Goal: Task Accomplishment & Management: Manage account settings

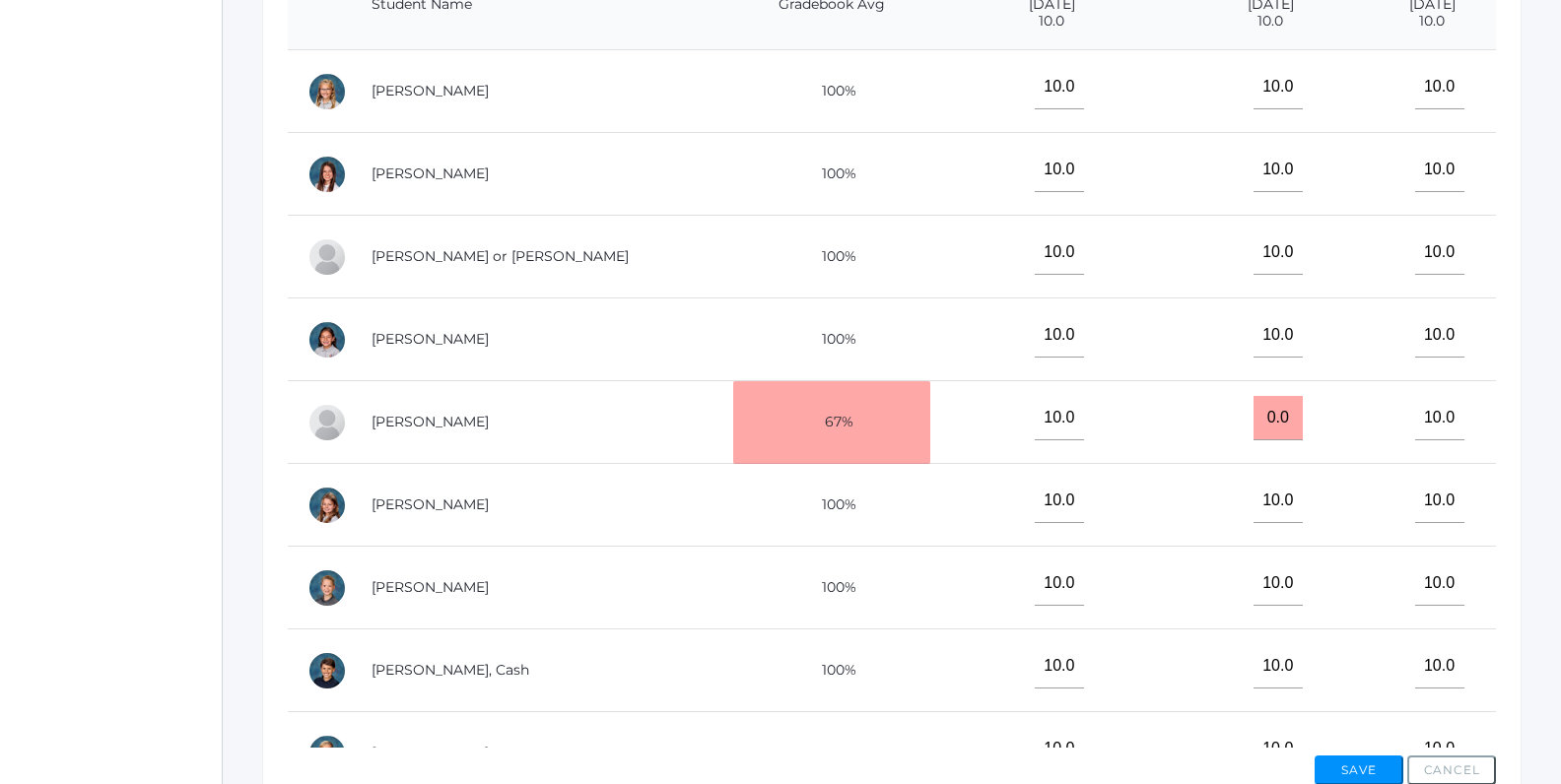
scroll to position [699, 0]
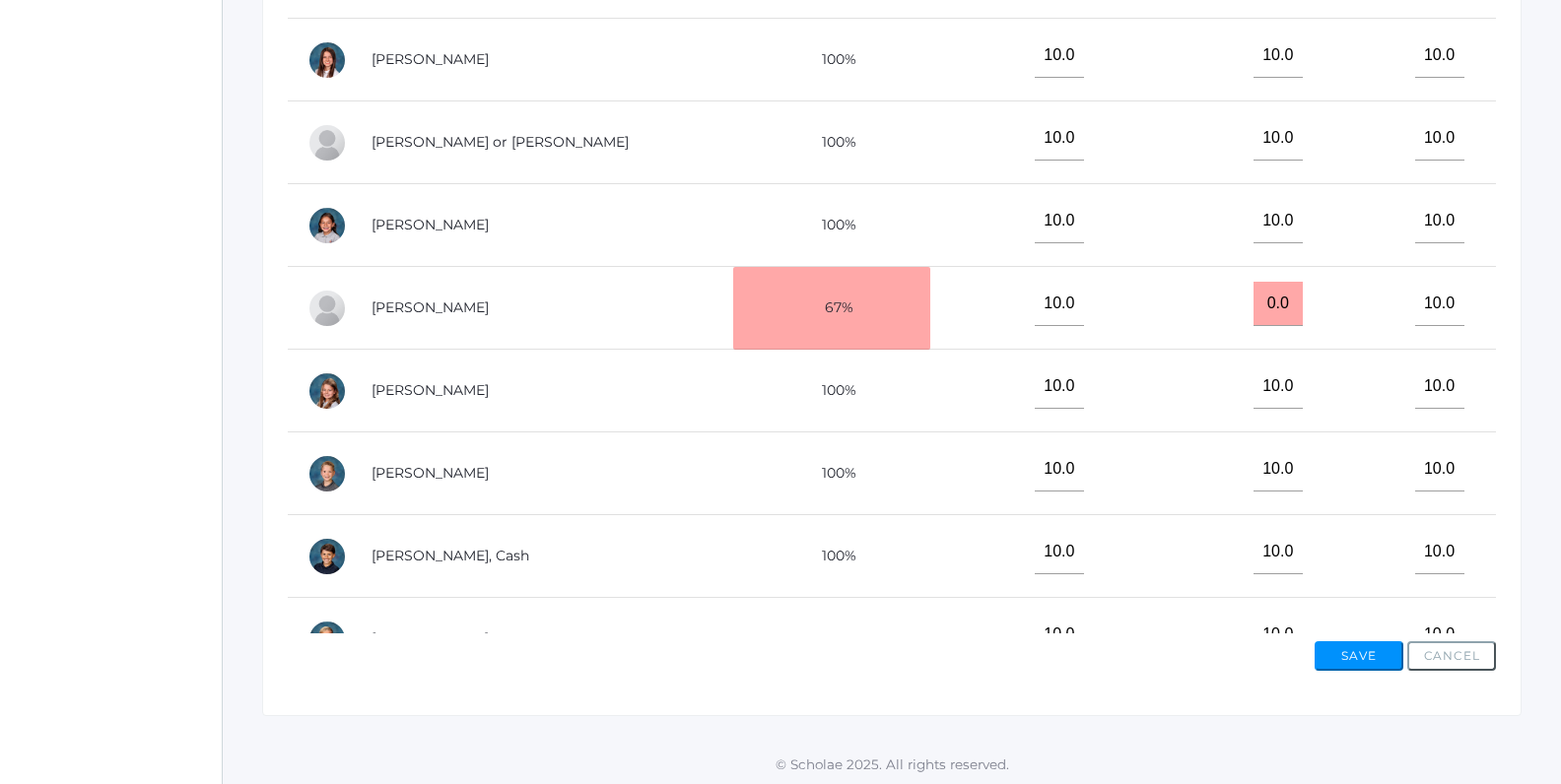
click at [1368, 260] on td "10.0" at bounding box center [1432, 225] width 128 height 83
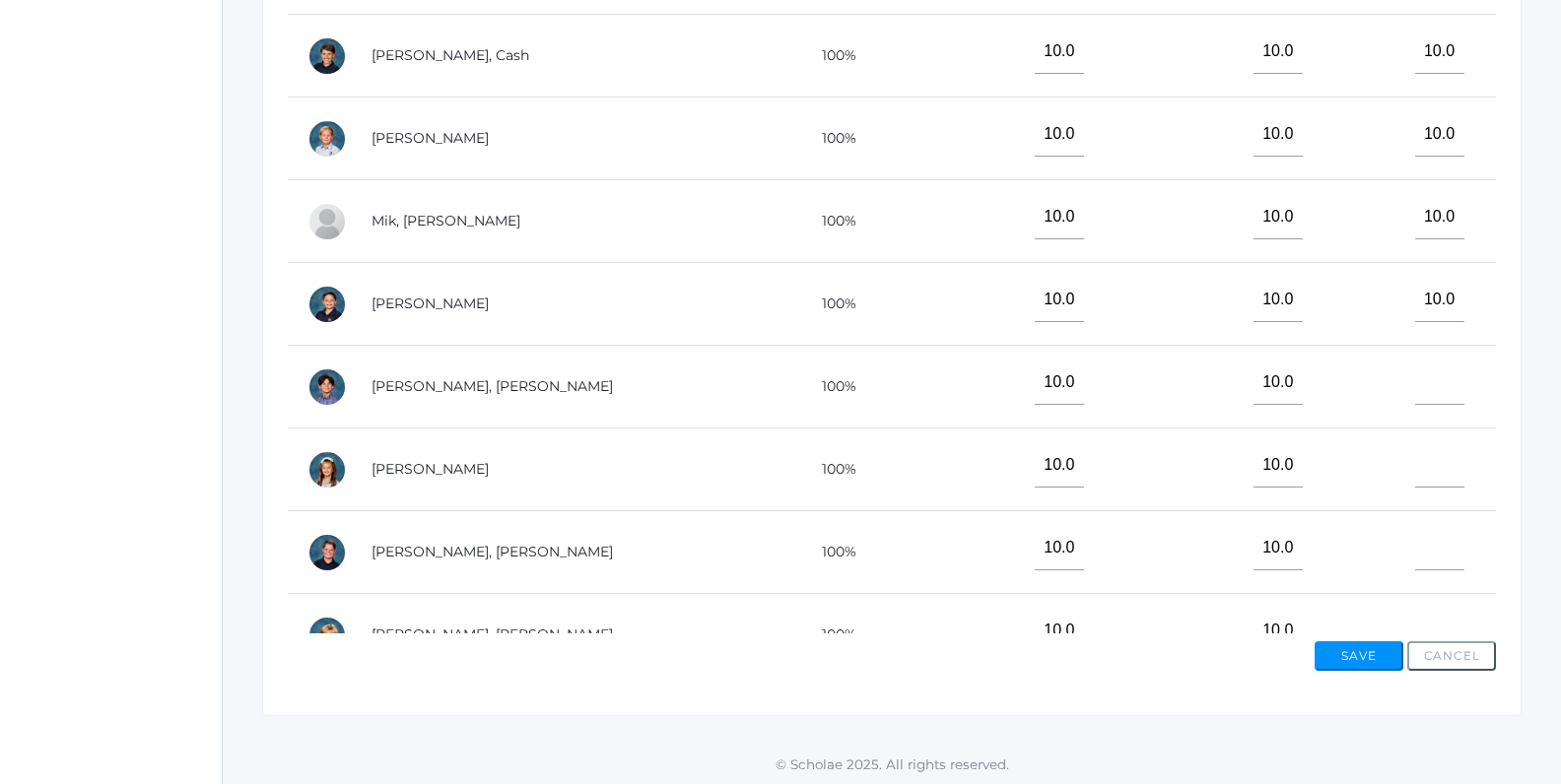
scroll to position [737, 0]
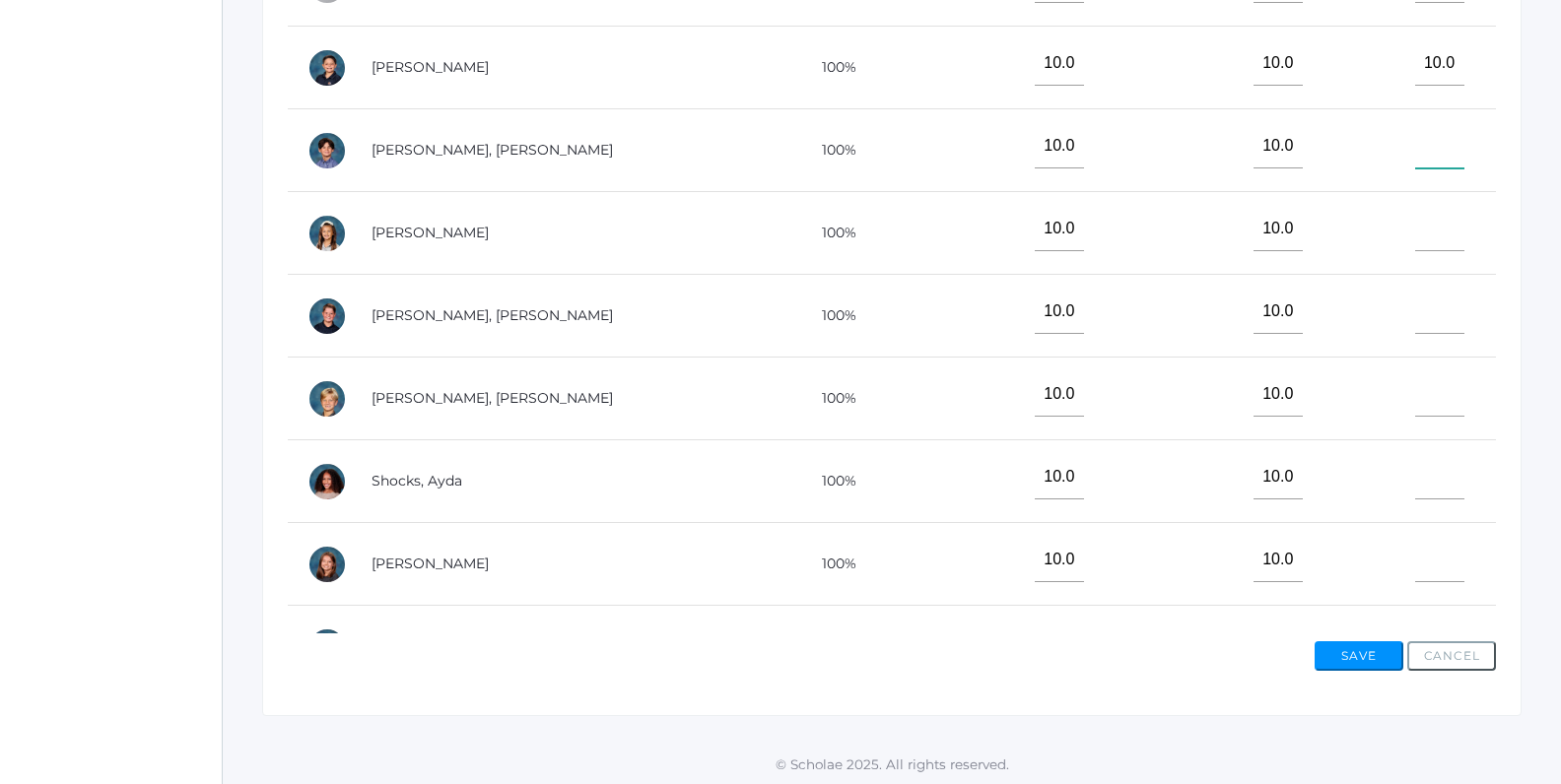
click at [1415, 149] on input"] "text" at bounding box center [1439, 146] width 49 height 44
type input"] "10"
click at [1425, 232] on input"] "text" at bounding box center [1439, 228] width 49 height 44
click at [1423, 225] on input"] "text" at bounding box center [1439, 228] width 49 height 44
type input"] "0"
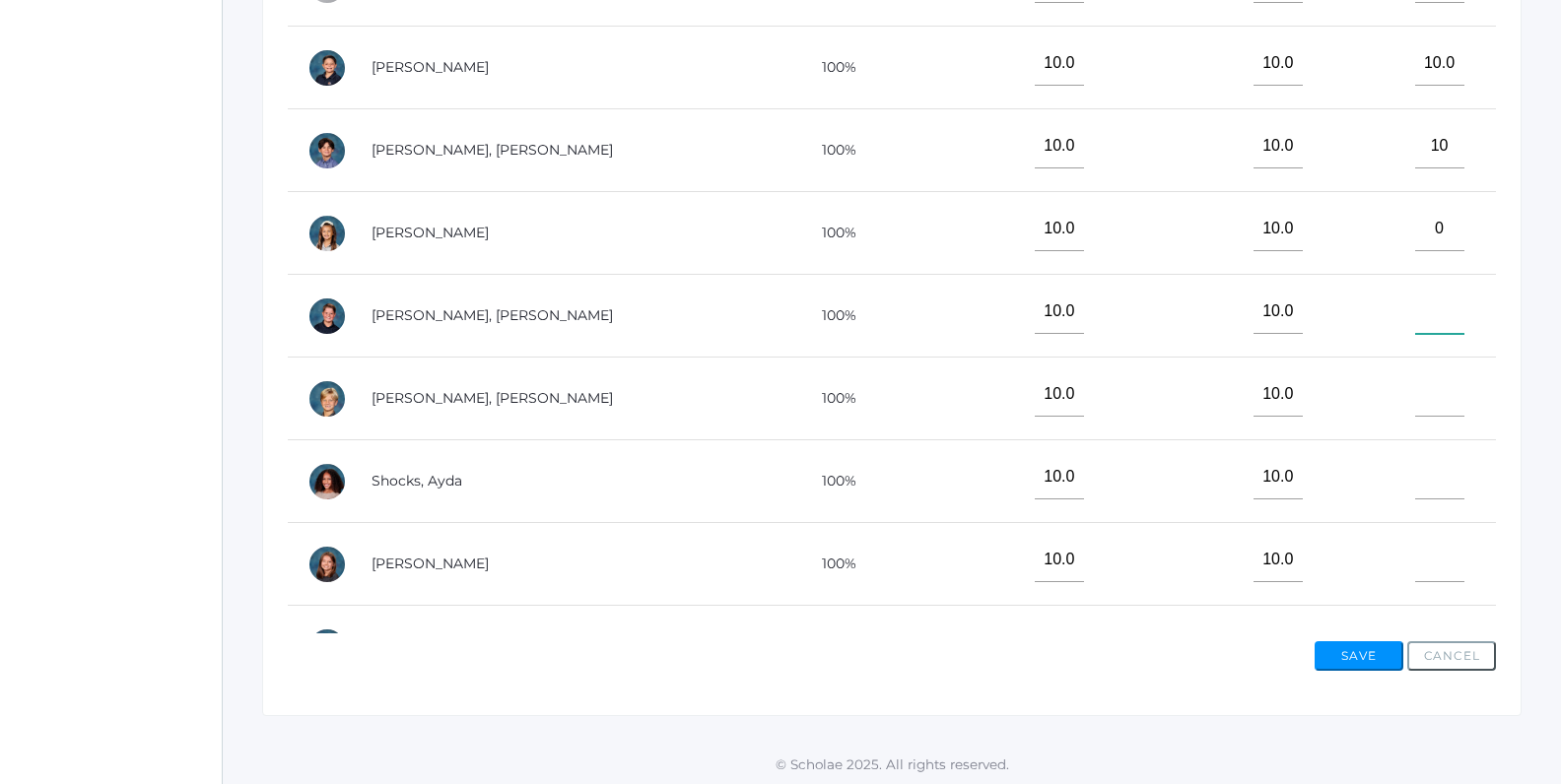
click at [1415, 302] on input"] "text" at bounding box center [1439, 311] width 49 height 44
type input"] "10"
click at [1415, 383] on input"] "text" at bounding box center [1439, 394] width 49 height 44
type input"] "10"
click at [1415, 455] on input"] "text" at bounding box center [1439, 477] width 49 height 44
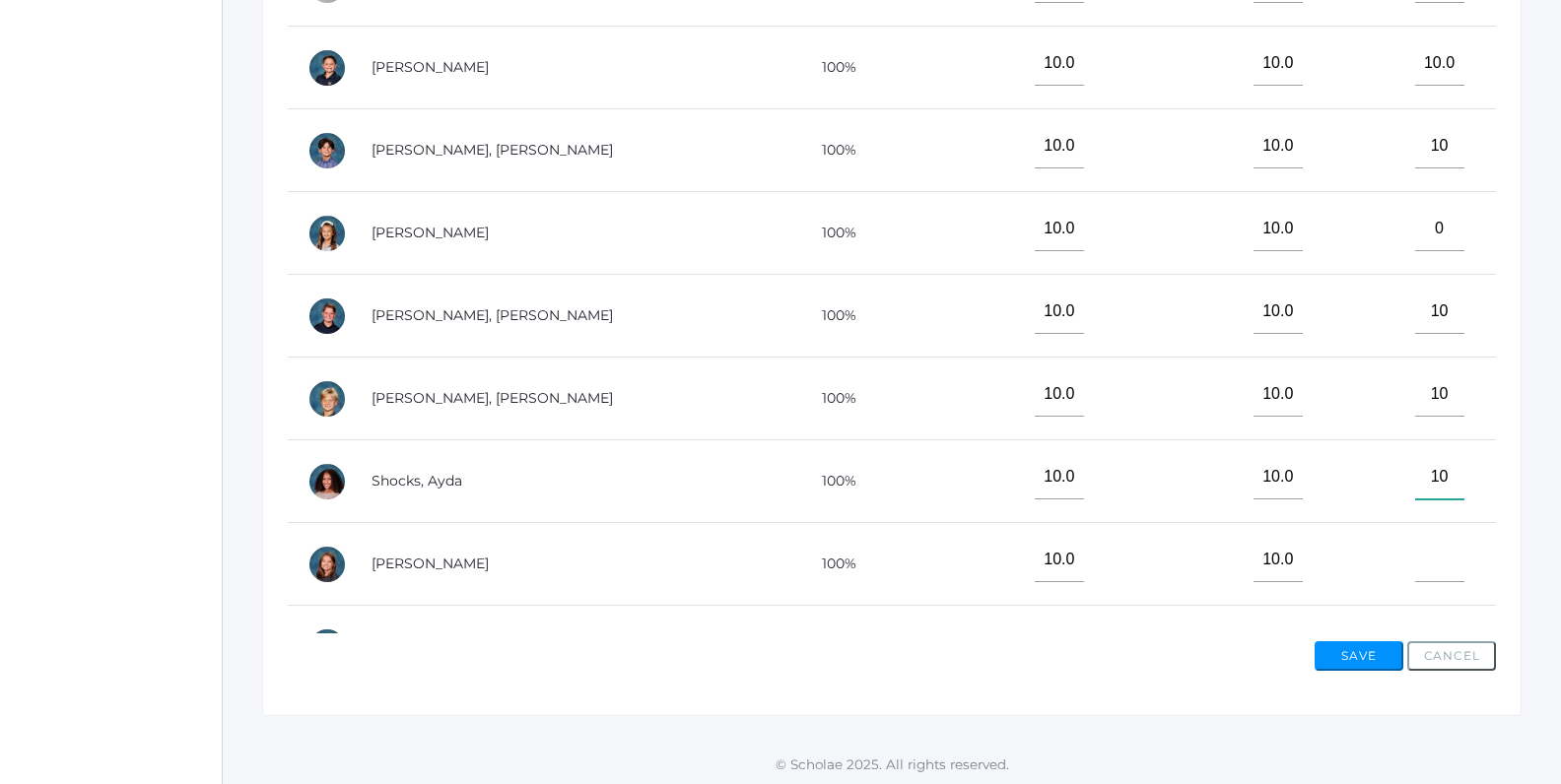
type input"] "1"
type input"] "0"
click at [1415, 560] on input"] "text" at bounding box center [1439, 560] width 49 height 44
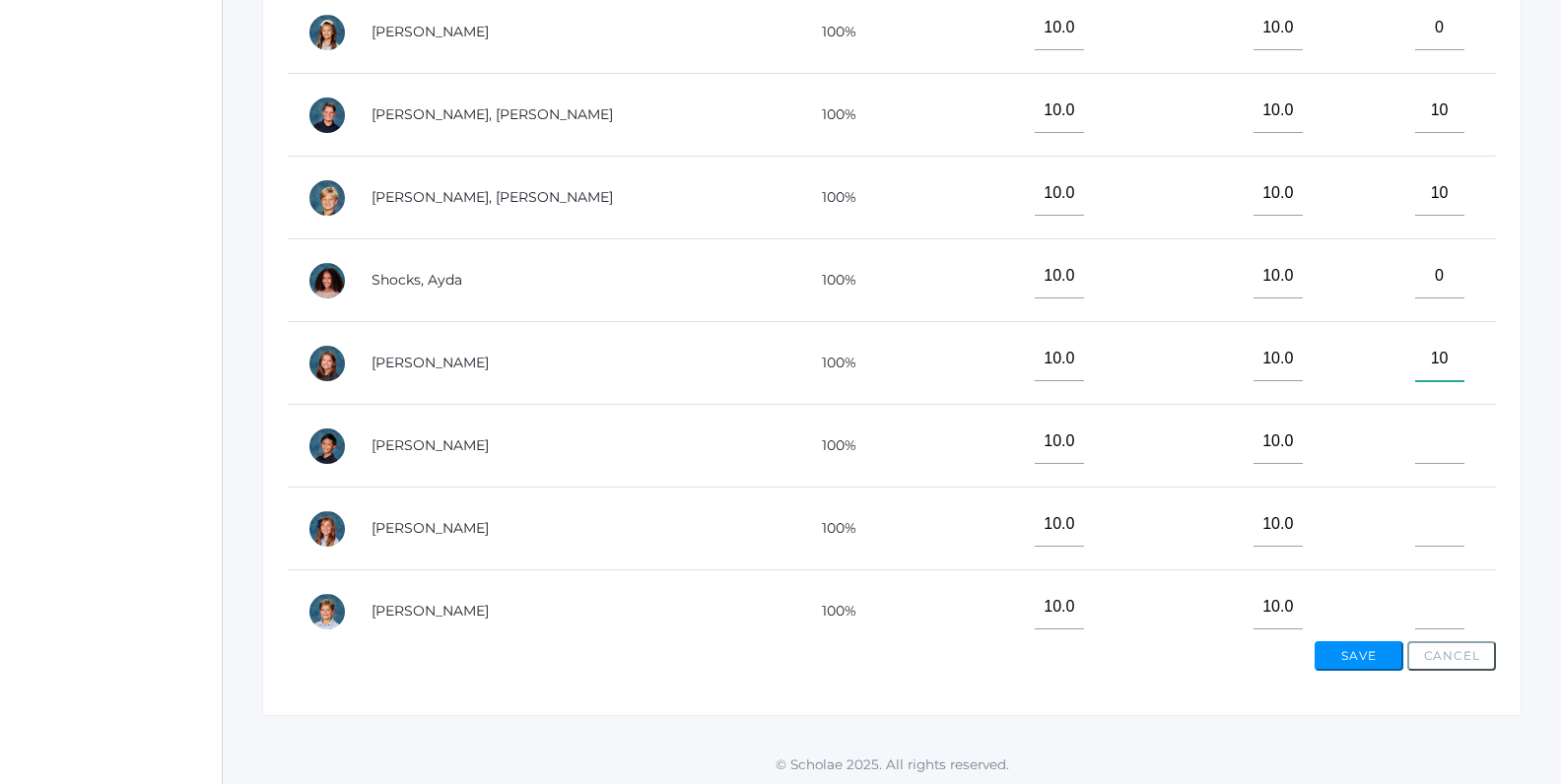
scroll to position [939, 0]
type input"] "10"
click at [1415, 437] on input"] "text" at bounding box center [1439, 441] width 49 height 44
type input"] "10"
click at [1415, 533] on input"] "text" at bounding box center [1439, 524] width 49 height 44
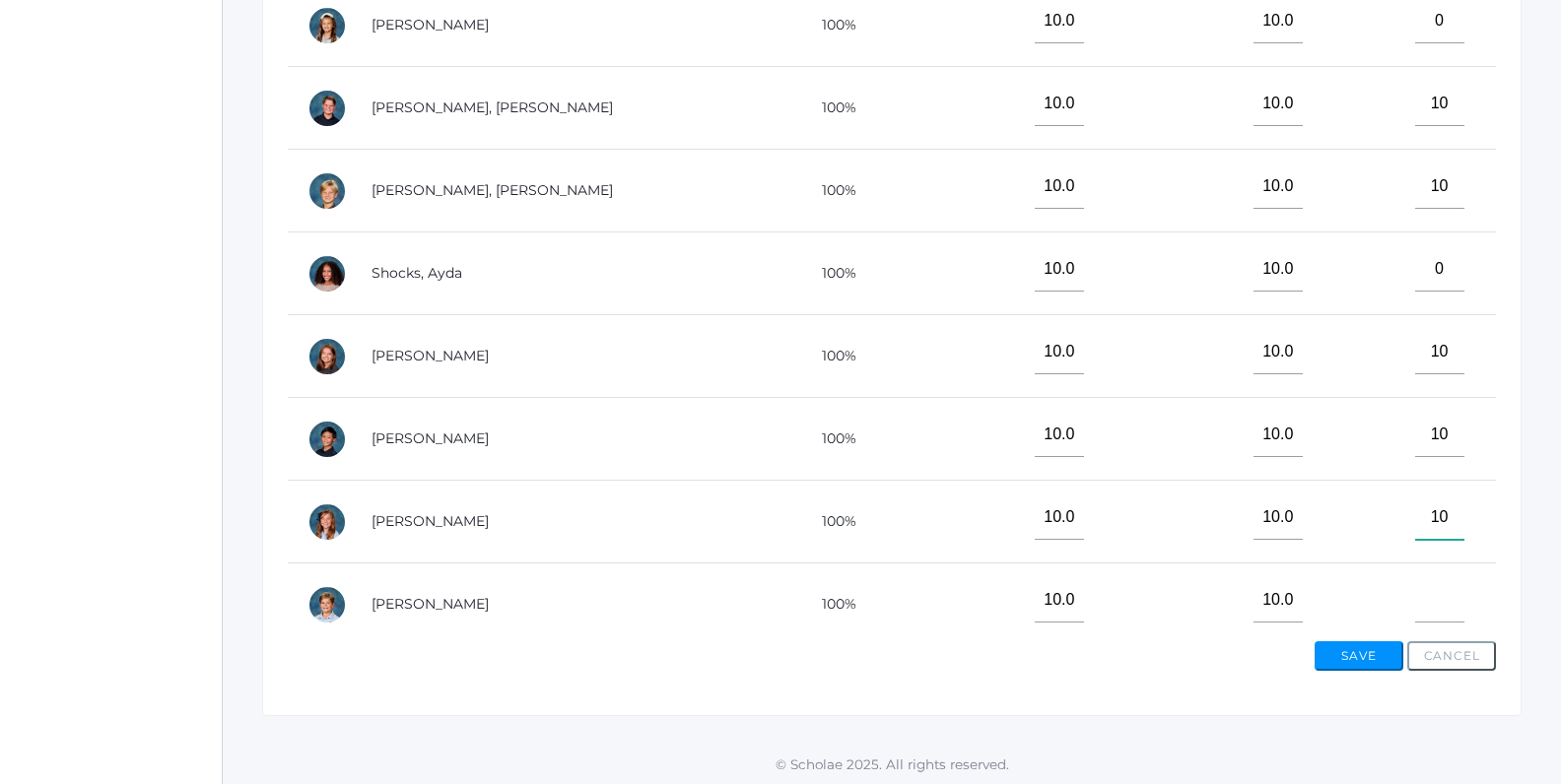
scroll to position [948, 0]
type input"] "10"
click at [1415, 593] on input"] "text" at bounding box center [1439, 597] width 49 height 44
type input"] "10"
click at [1415, 260] on input"] "0" at bounding box center [1439, 266] width 49 height 44
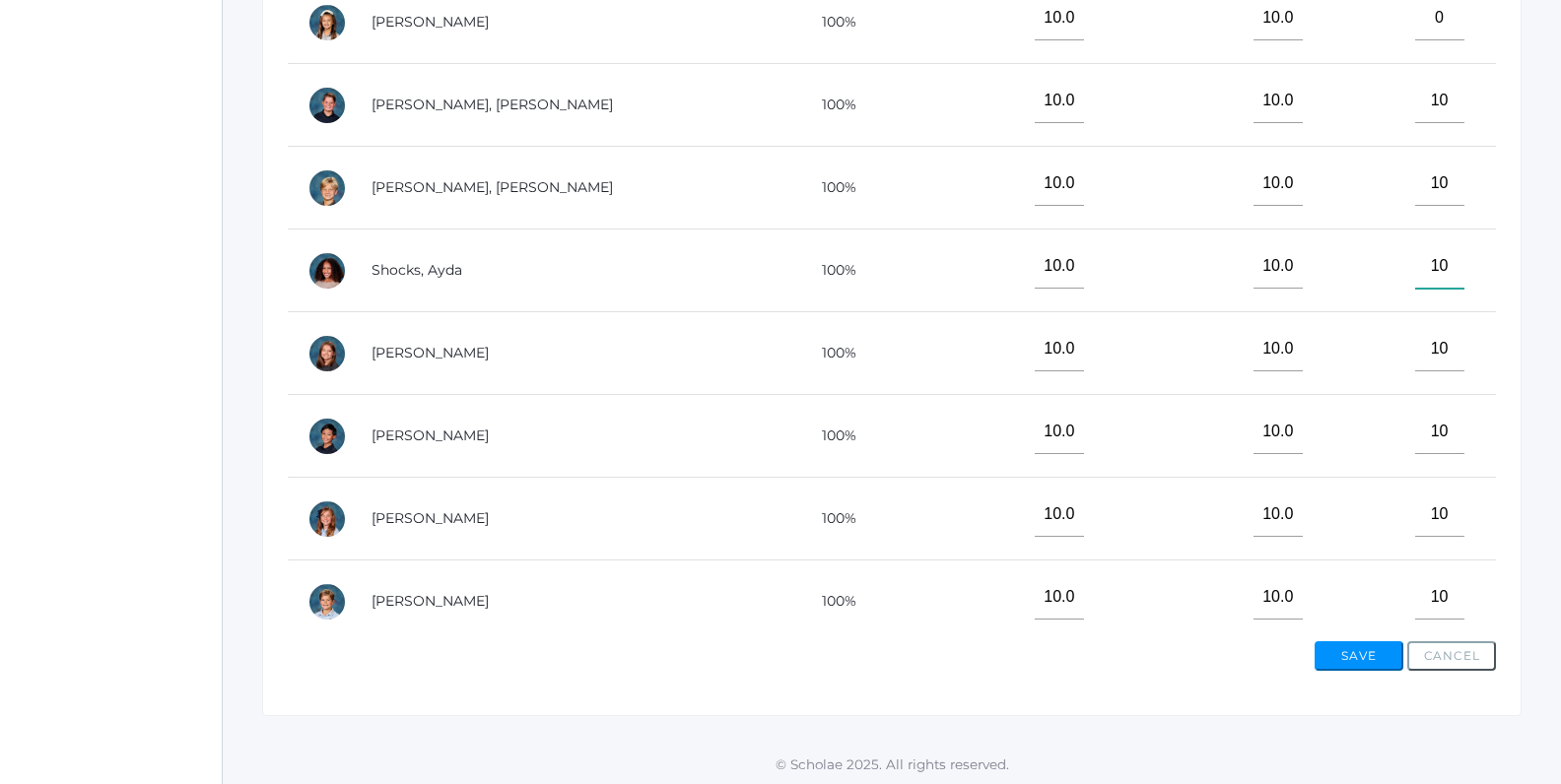
type input"] "10"
click at [1354, 646] on button "Save" at bounding box center [1358, 656] width 89 height 30
